Goal: Information Seeking & Learning: Learn about a topic

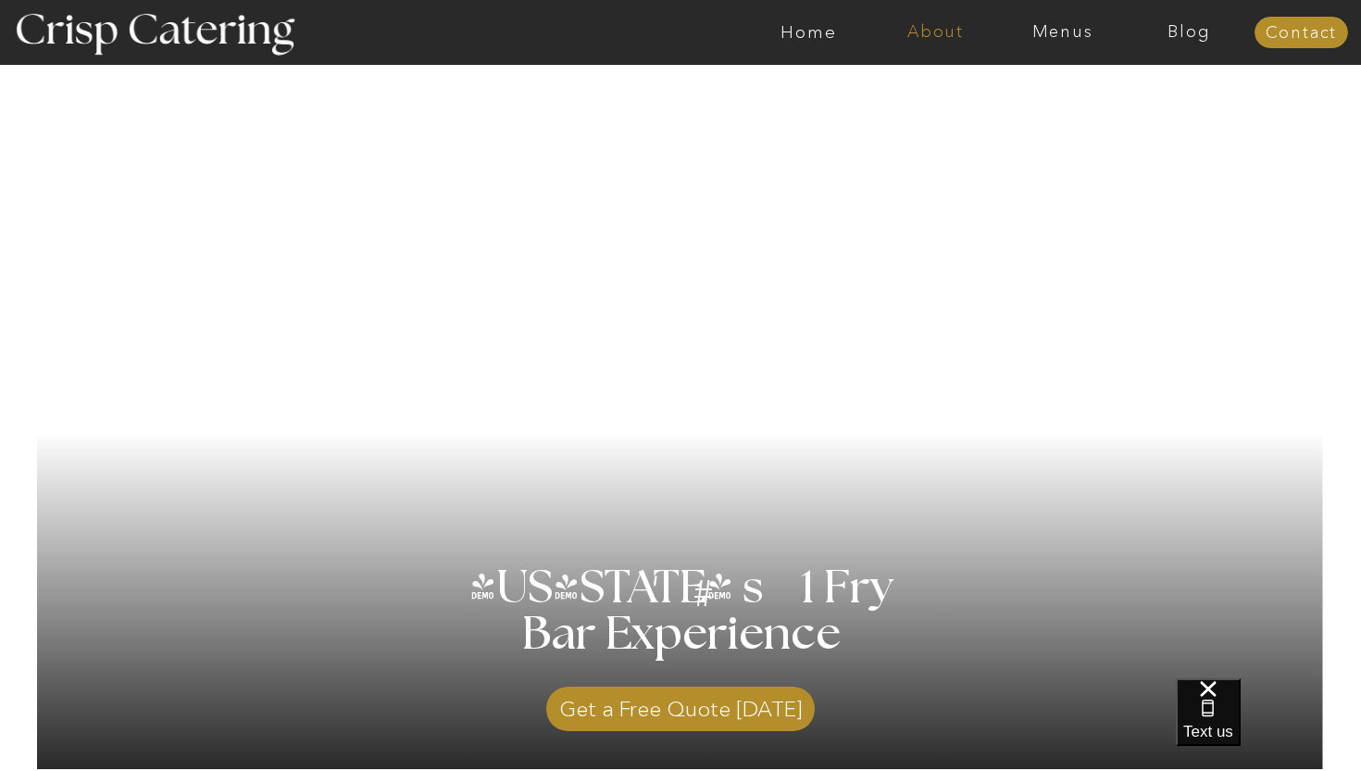
click at [935, 28] on nav "About" at bounding box center [935, 32] width 127 height 19
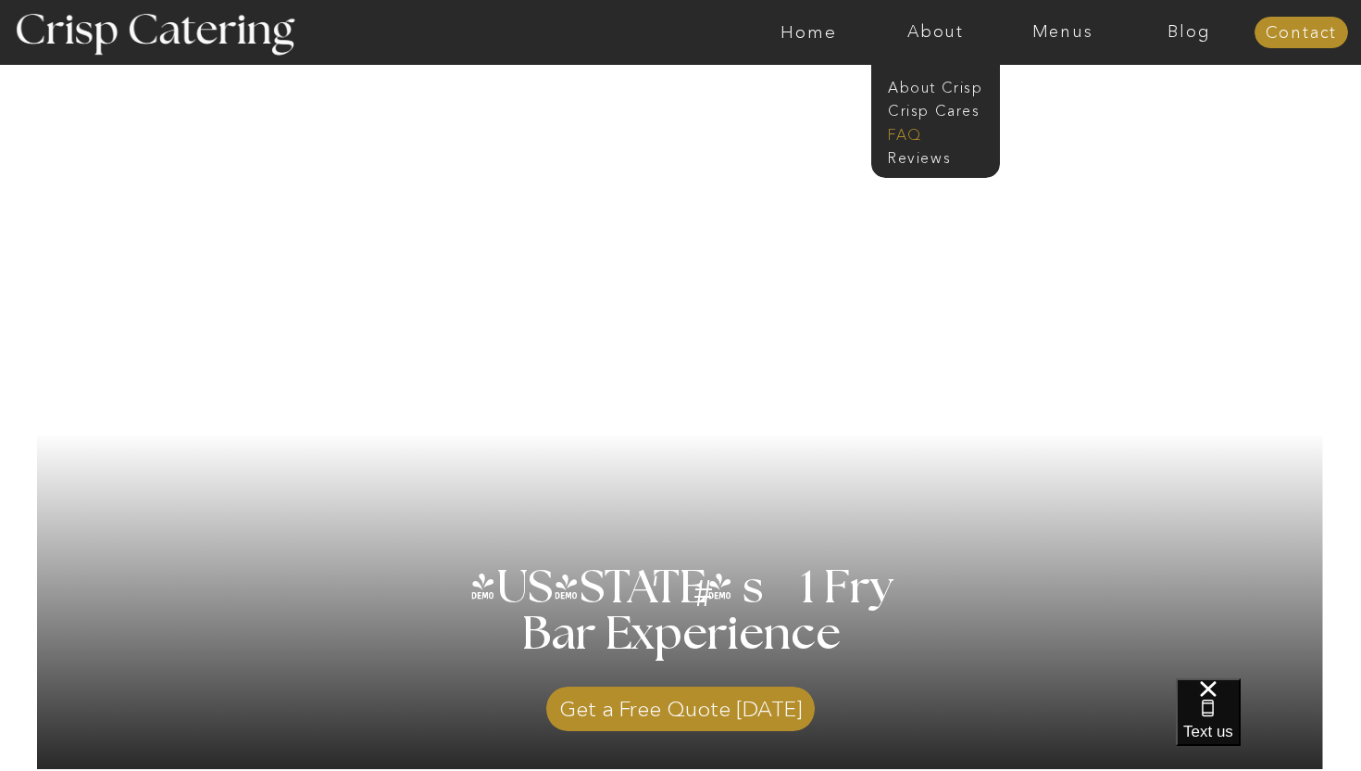
click at [924, 130] on nav "faq" at bounding box center [934, 133] width 93 height 18
